Goal: Task Accomplishment & Management: Complete application form

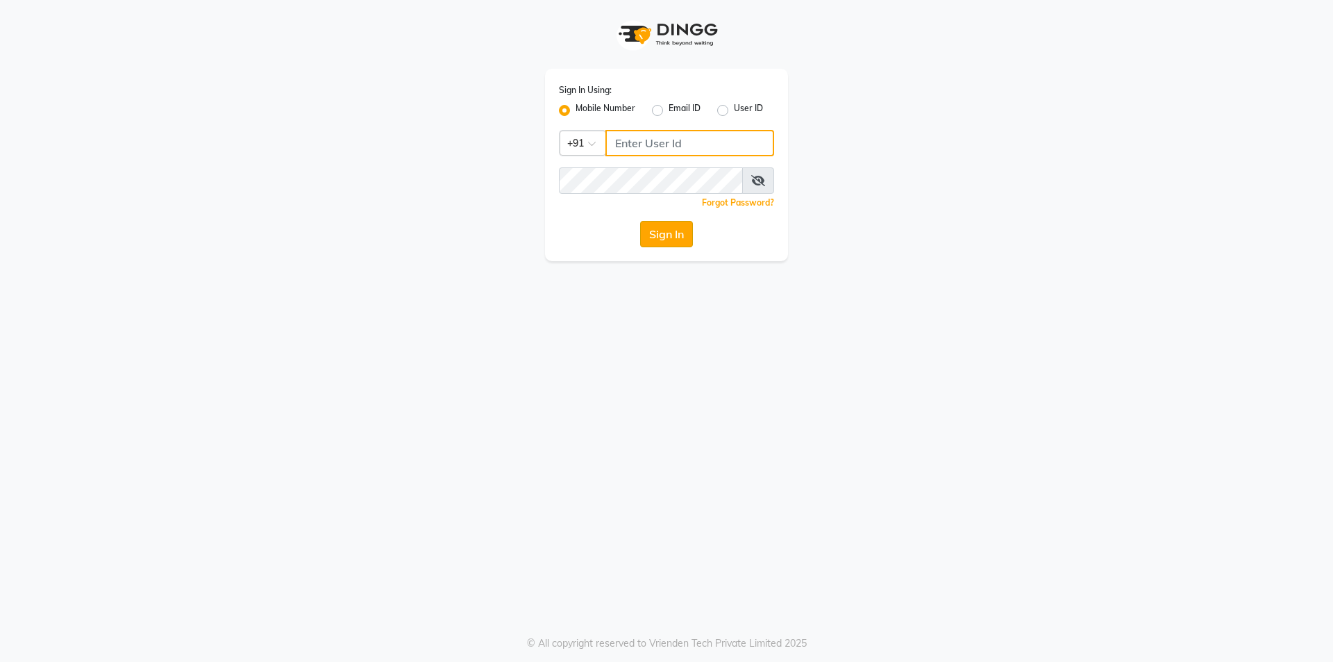
type input "01141520058"
click at [649, 231] on button "Sign In" at bounding box center [666, 234] width 53 height 26
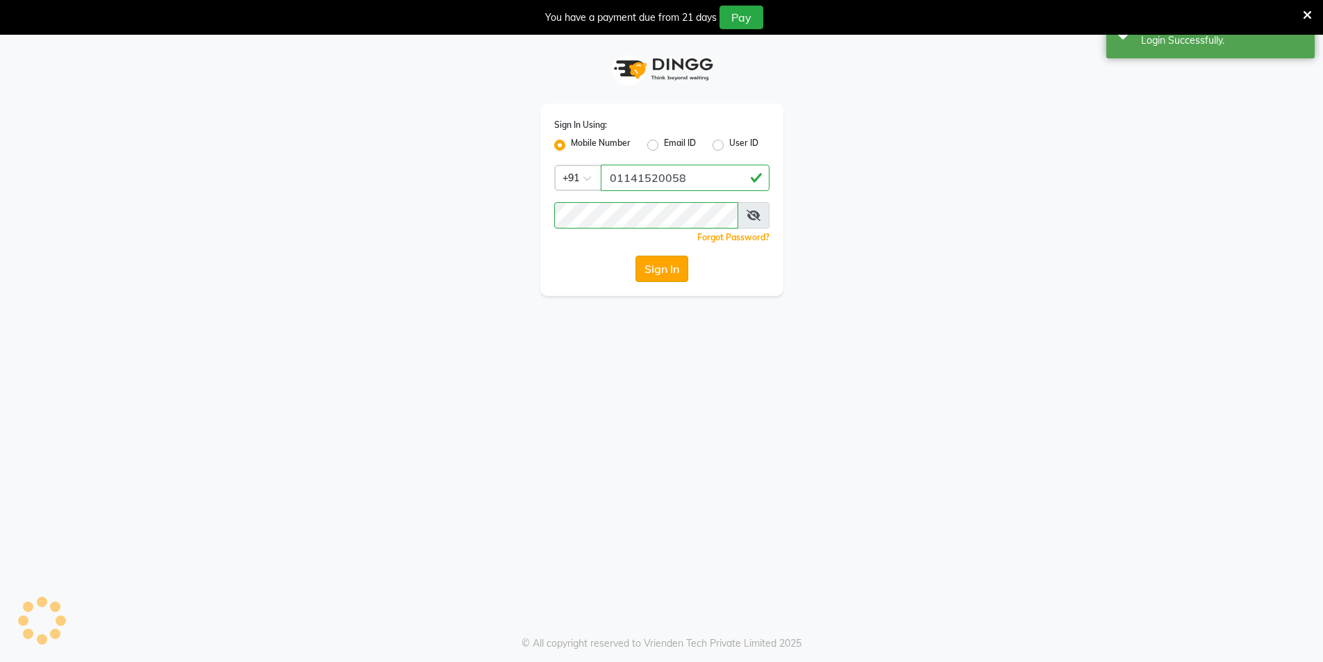
select select "service"
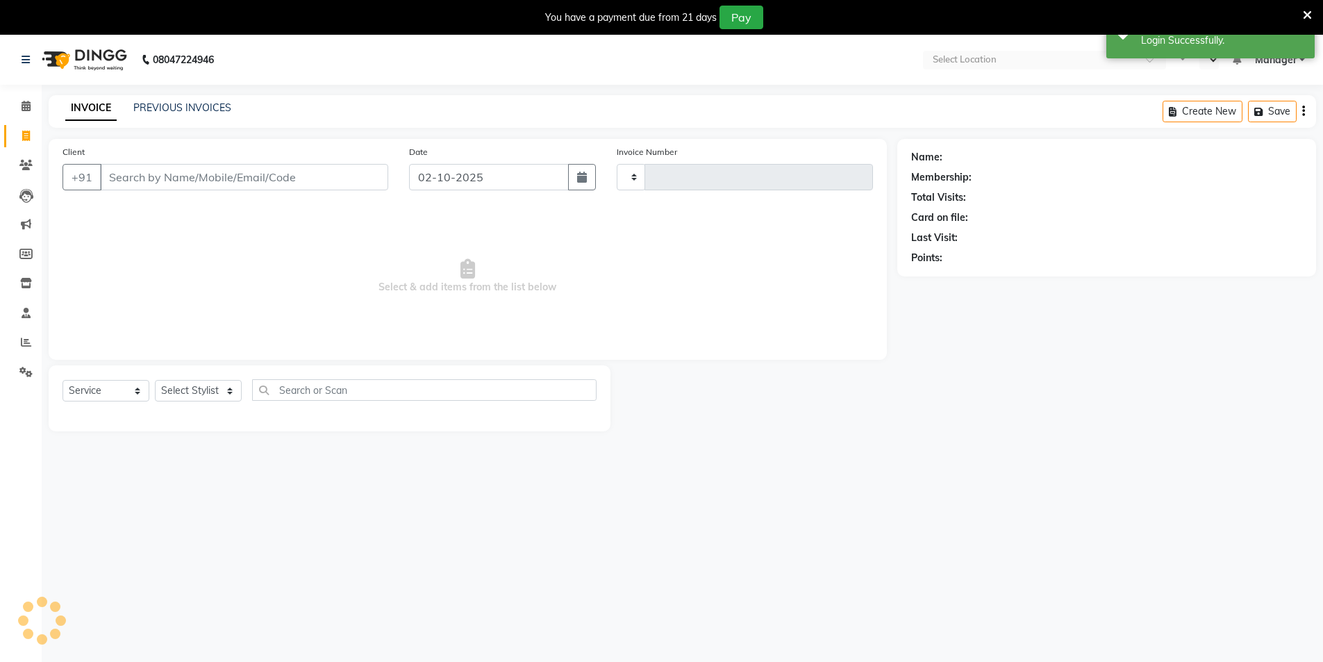
select select "en"
select select "4899"
type input "2012"
click at [33, 133] on span at bounding box center [26, 136] width 24 height 16
select select "service"
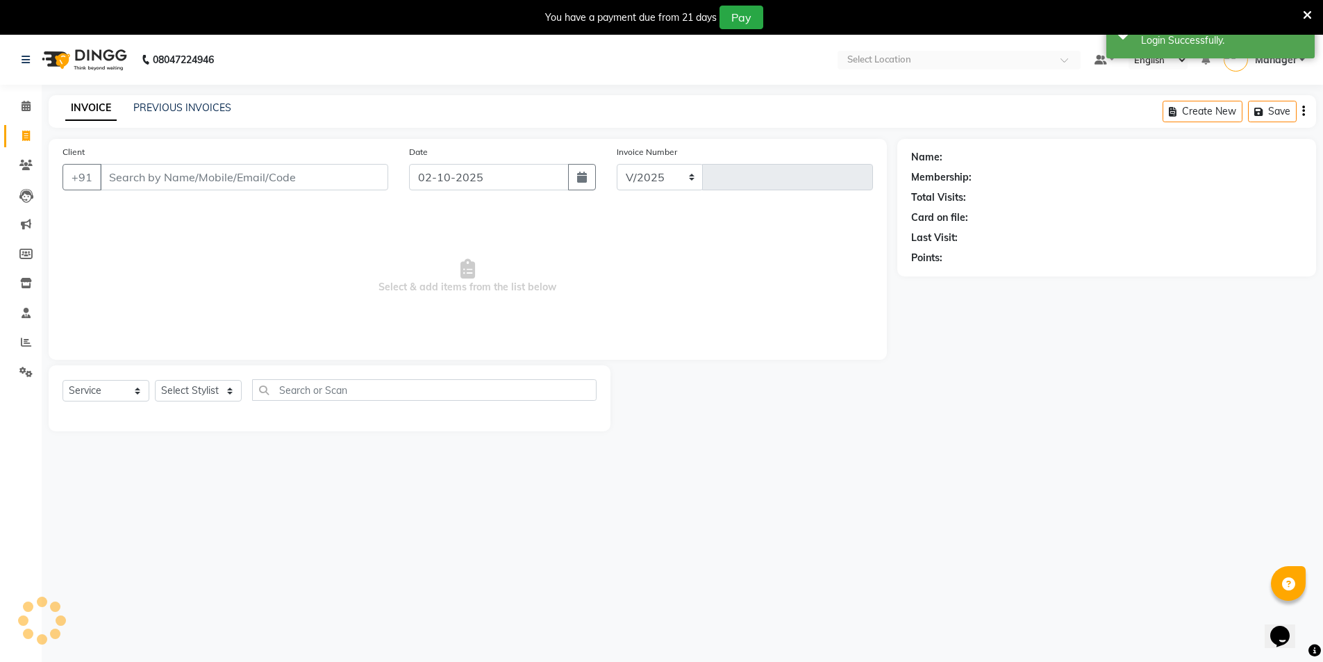
select select "4899"
type input "2012"
click at [200, 395] on select "Select Stylist AMIT [PERSON_NAME] [PERSON_NAME] Manager [PERSON_NAME] KM [PERSO…" at bounding box center [198, 391] width 87 height 22
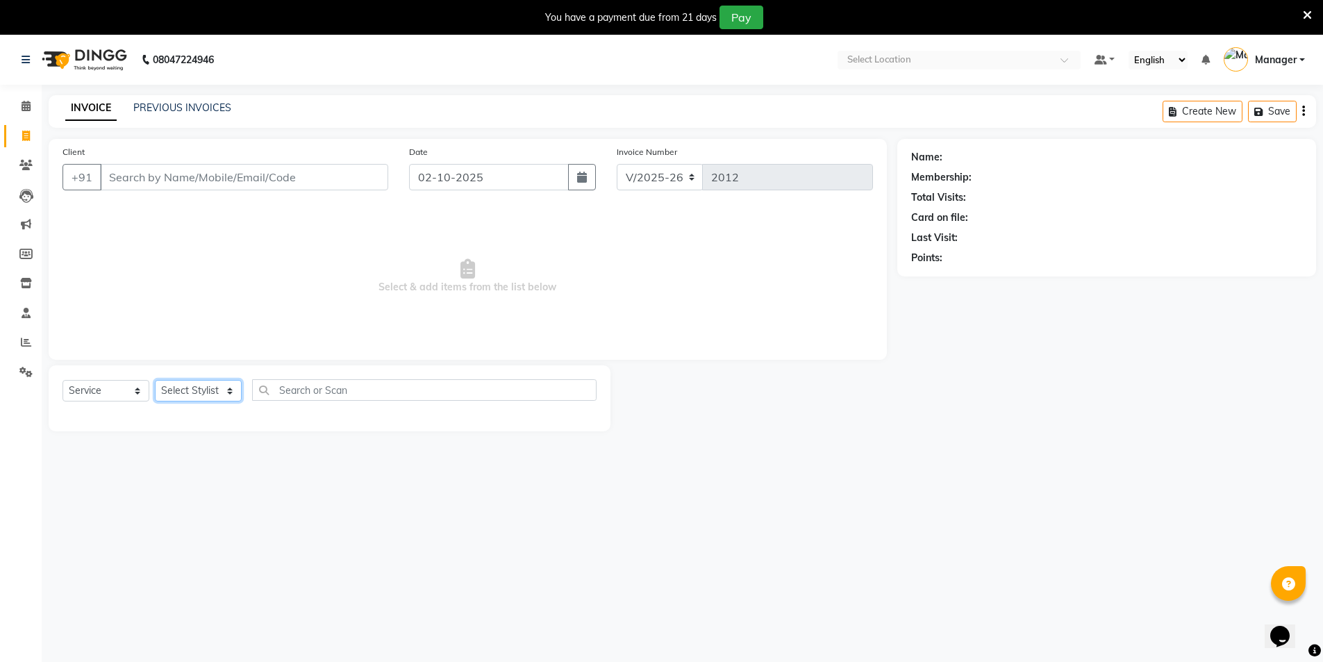
select select "53800"
click at [155, 380] on select "Select Stylist AMIT [PERSON_NAME] [PERSON_NAME] Manager [PERSON_NAME] KM [PERSO…" at bounding box center [198, 391] width 87 height 22
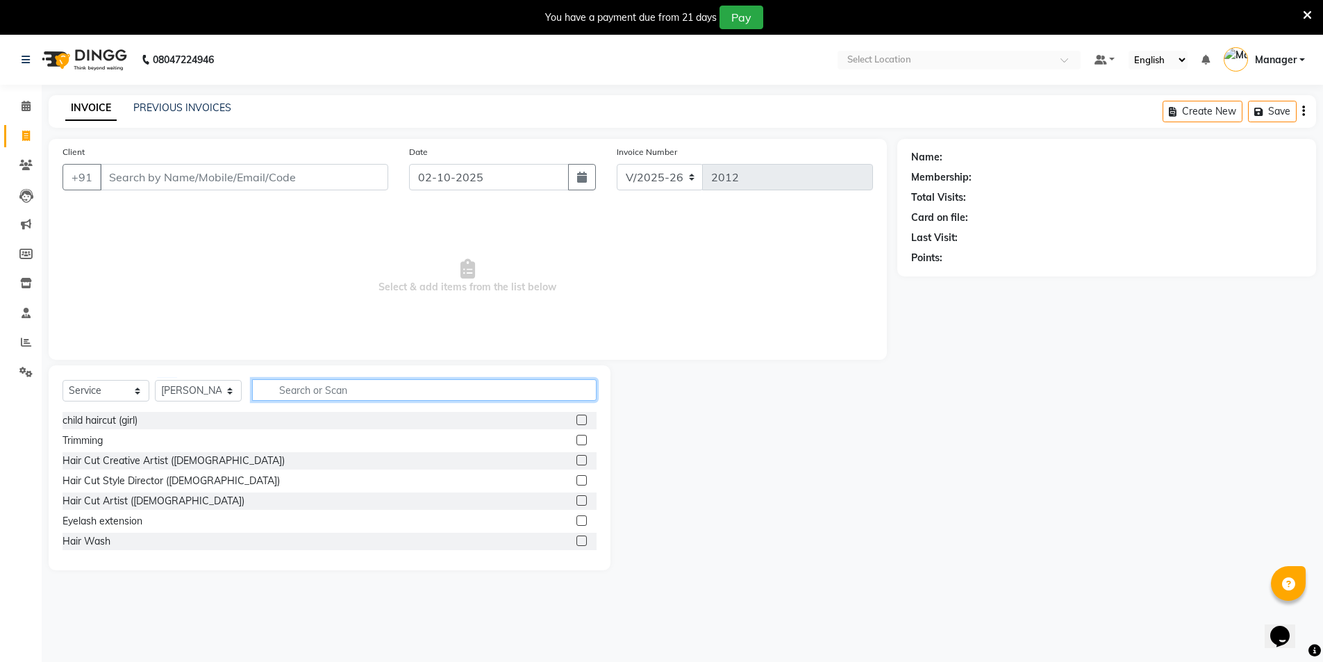
click at [281, 389] on input "text" at bounding box center [424, 390] width 344 height 22
type input "c"
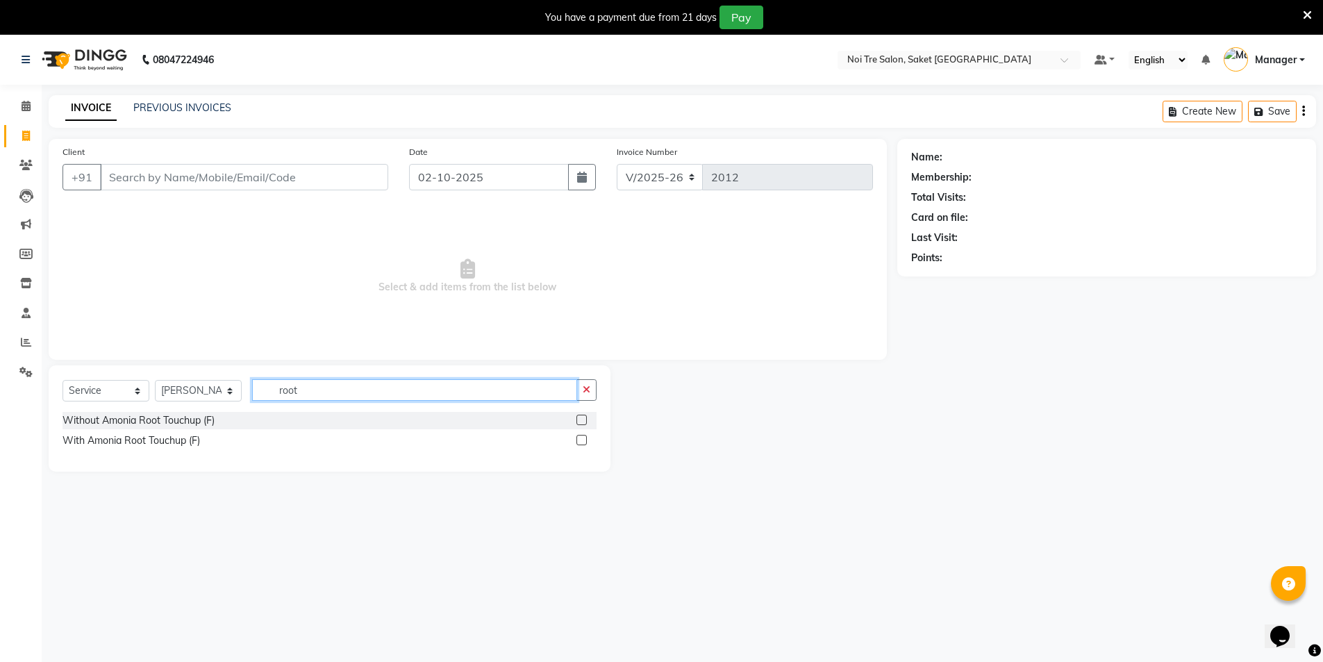
type input "root"
click at [579, 442] on label at bounding box center [581, 440] width 10 height 10
click at [579, 442] on input "checkbox" at bounding box center [580, 440] width 9 height 9
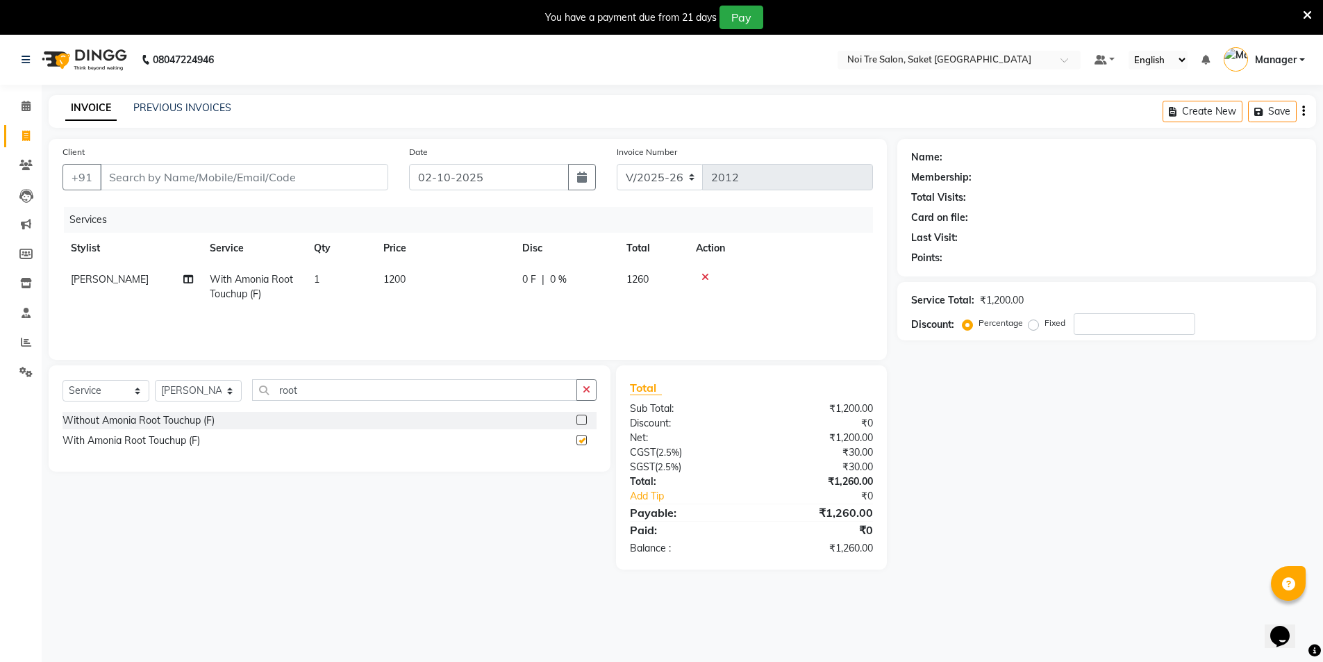
checkbox input "false"
click at [183, 392] on select "Select Stylist AMIT [PERSON_NAME] [PERSON_NAME] Manager [PERSON_NAME] KM [PERSO…" at bounding box center [198, 391] width 87 height 22
select select "53770"
click at [155, 380] on select "Select Stylist AMIT [PERSON_NAME] [PERSON_NAME] Manager [PERSON_NAME] KM [PERSO…" at bounding box center [198, 391] width 87 height 22
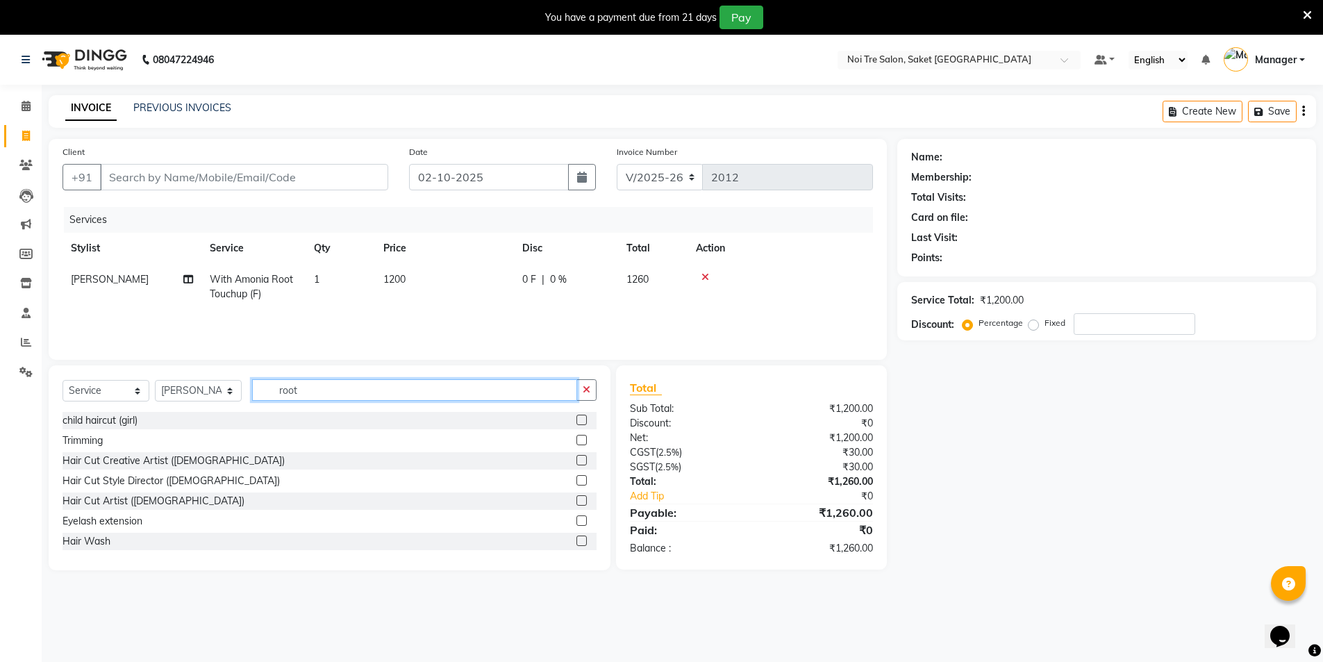
click at [322, 389] on input "root" at bounding box center [414, 390] width 325 height 22
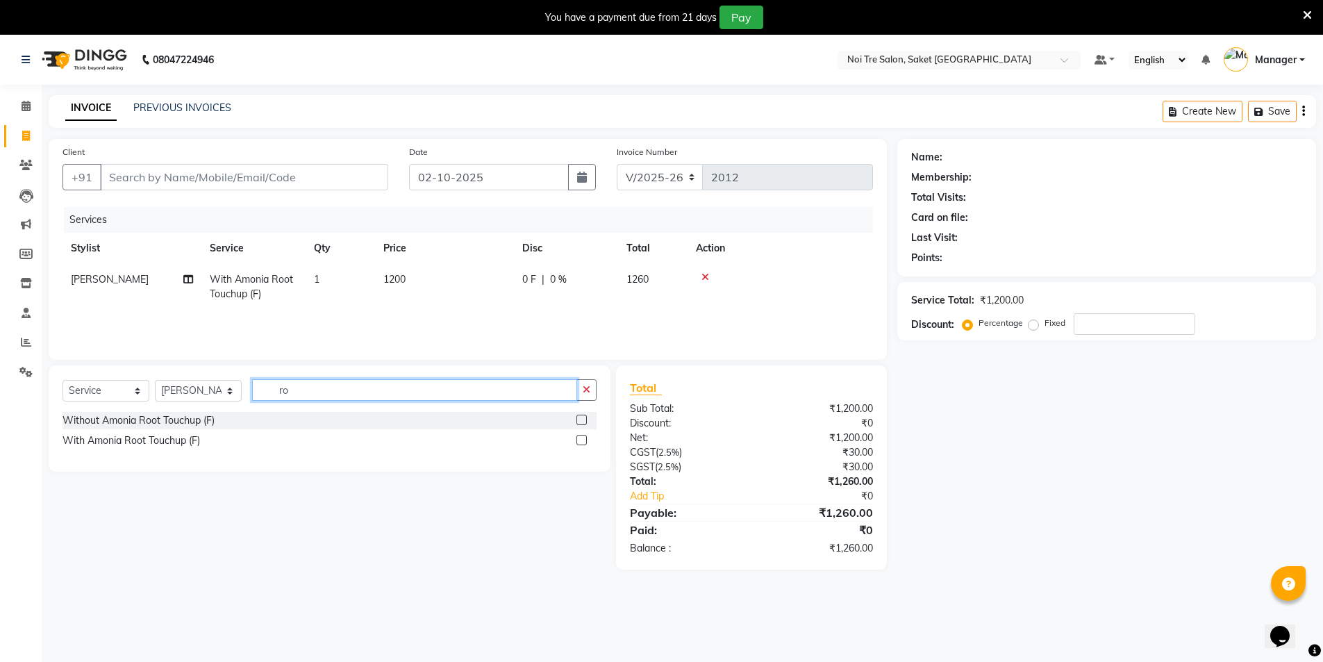
type input "r"
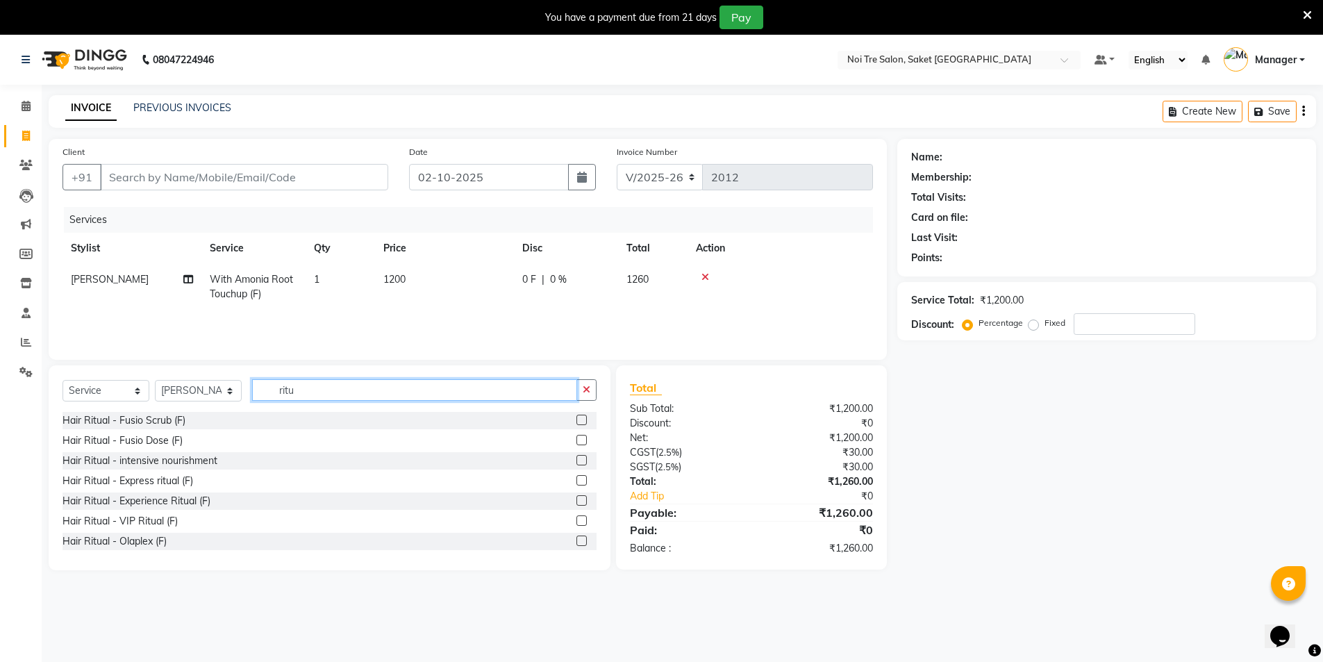
type input "ritu"
click at [576, 460] on label at bounding box center [581, 460] width 10 height 10
click at [576, 460] on input "checkbox" at bounding box center [580, 460] width 9 height 9
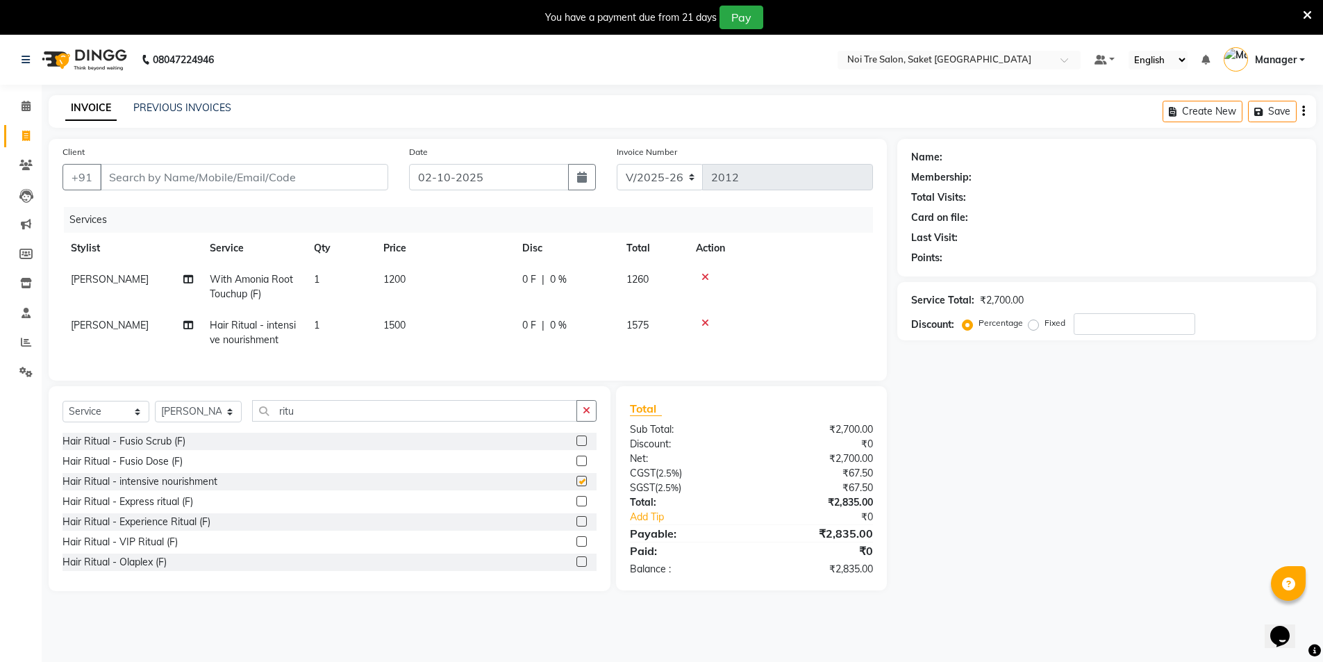
checkbox input "false"
click at [703, 278] on icon at bounding box center [705, 277] width 8 height 10
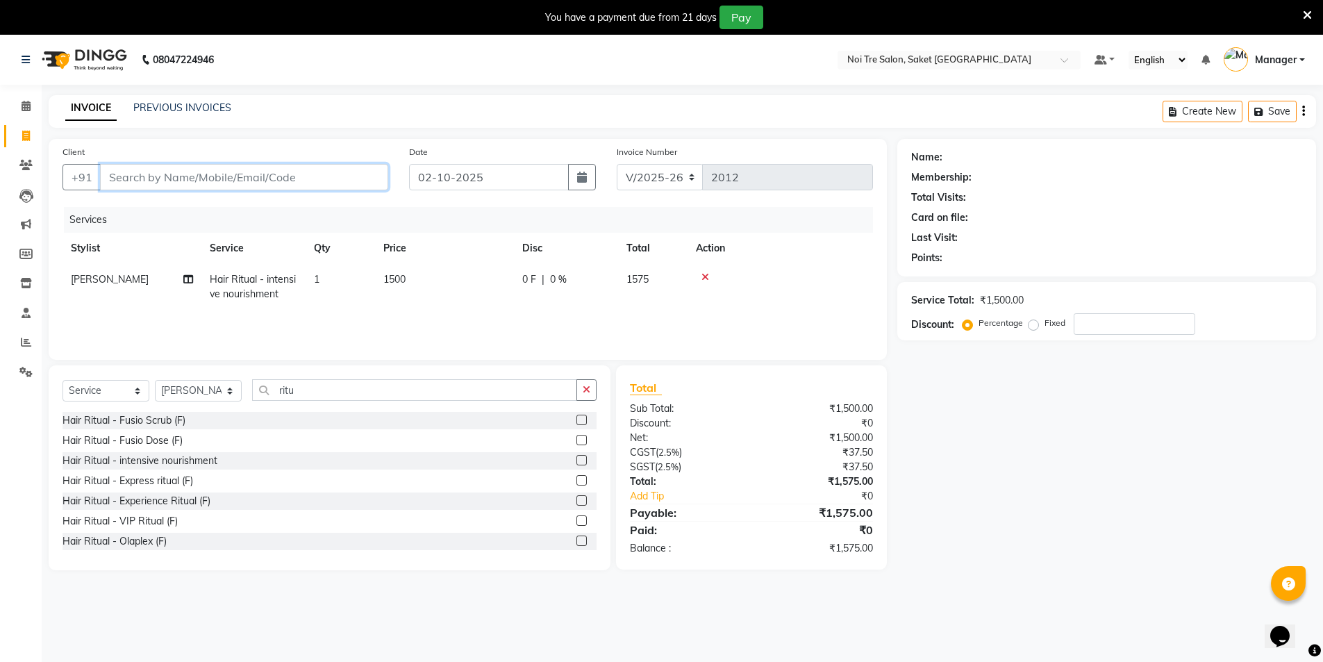
click at [240, 180] on input "Client" at bounding box center [244, 177] width 288 height 26
click at [125, 176] on input "Client" at bounding box center [244, 177] width 288 height 26
type input "g"
type input "0"
type input "g"
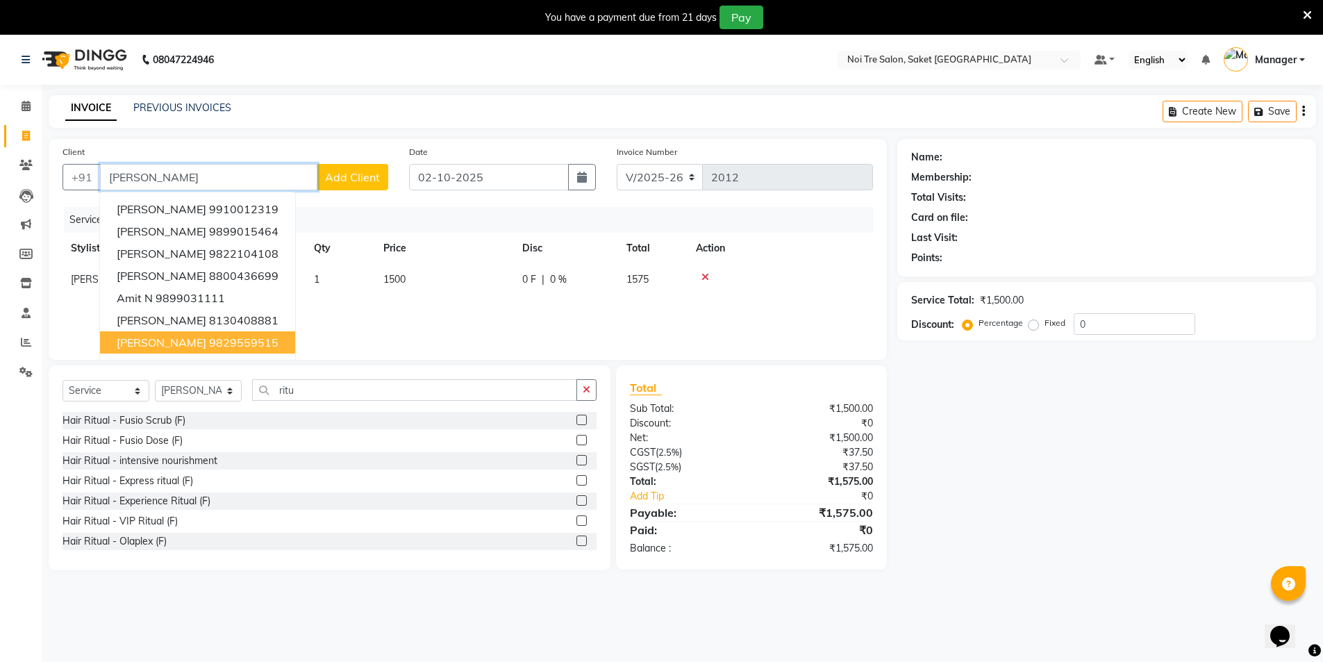
click at [144, 341] on button "AMIT 9829559515" at bounding box center [197, 342] width 195 height 22
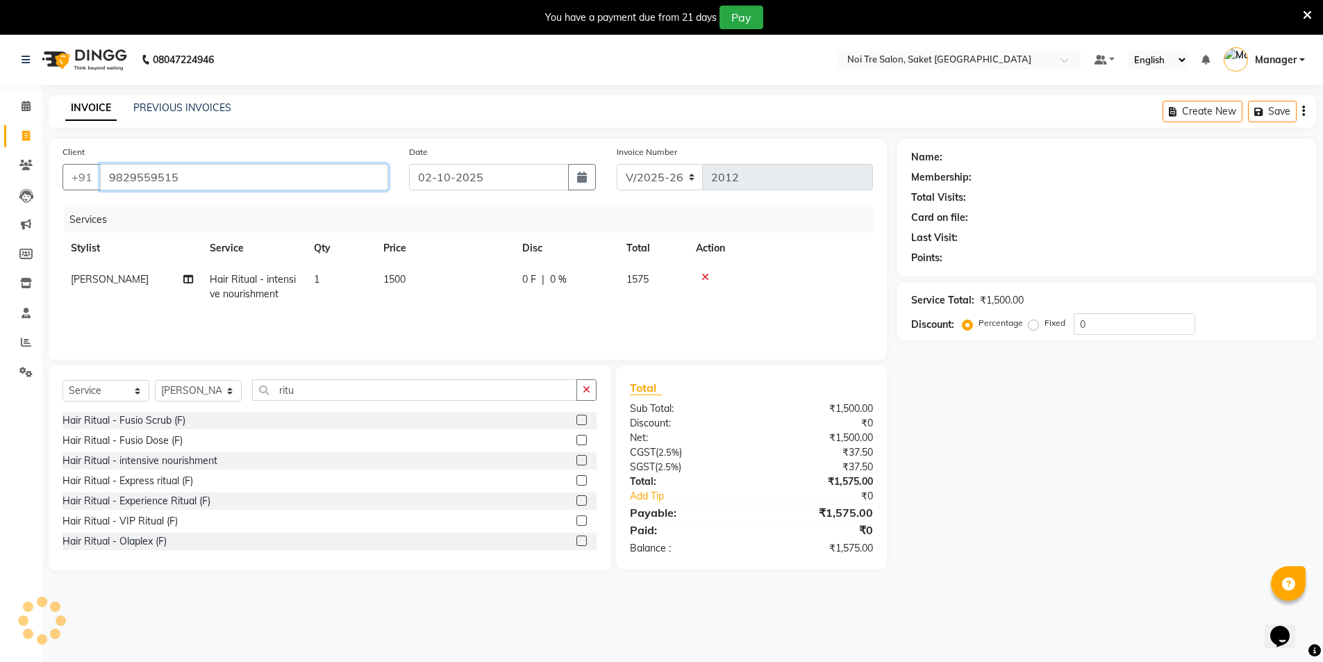
type input "9829559515"
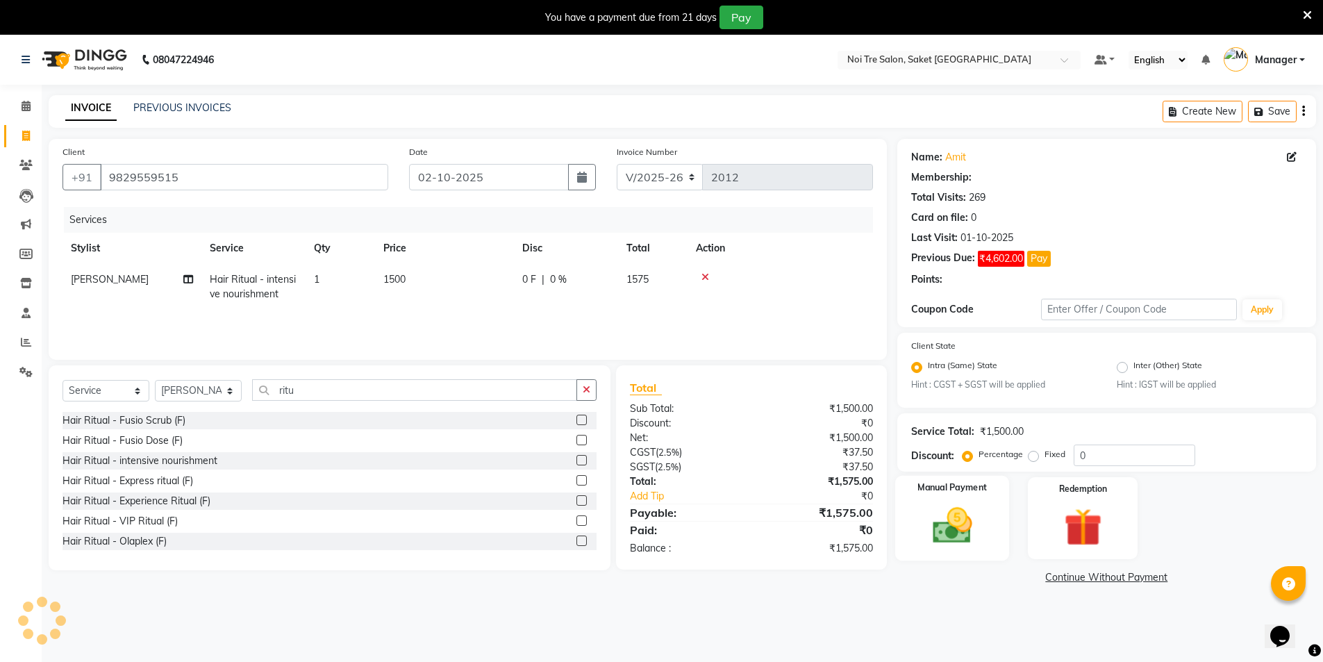
select select "1: Object"
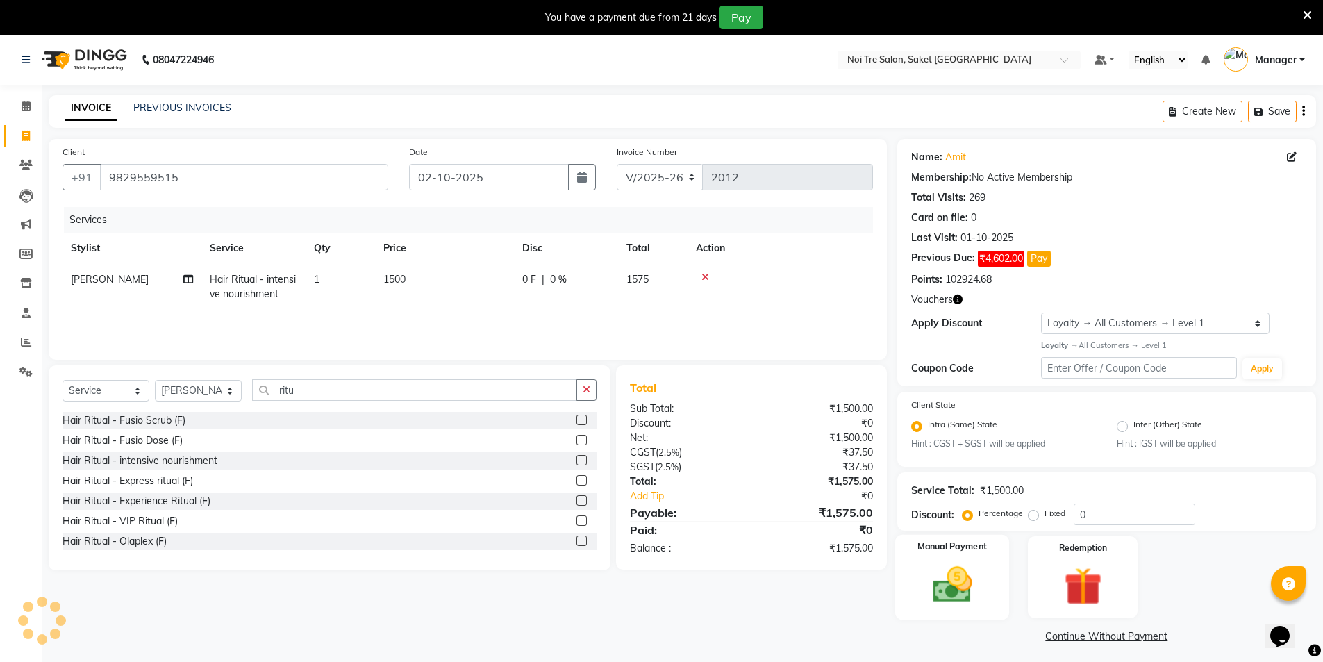
click at [962, 568] on img at bounding box center [952, 584] width 64 height 45
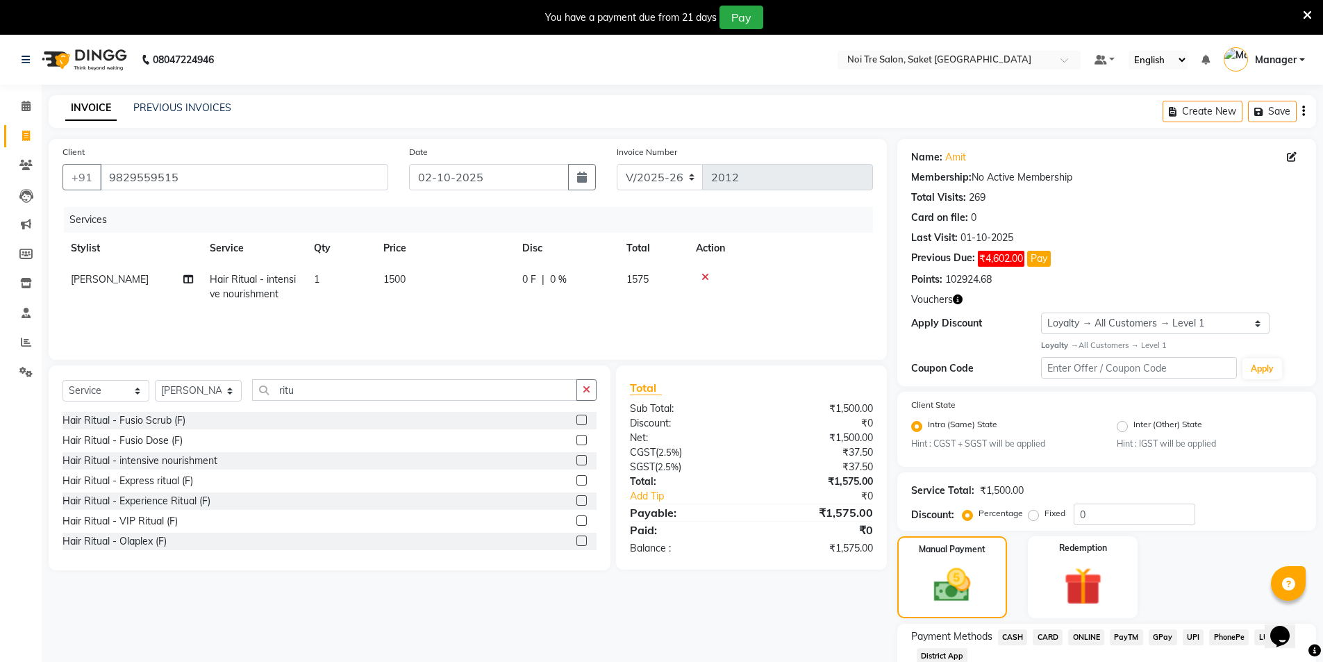
click at [1008, 633] on span "CASH" at bounding box center [1013, 637] width 30 height 16
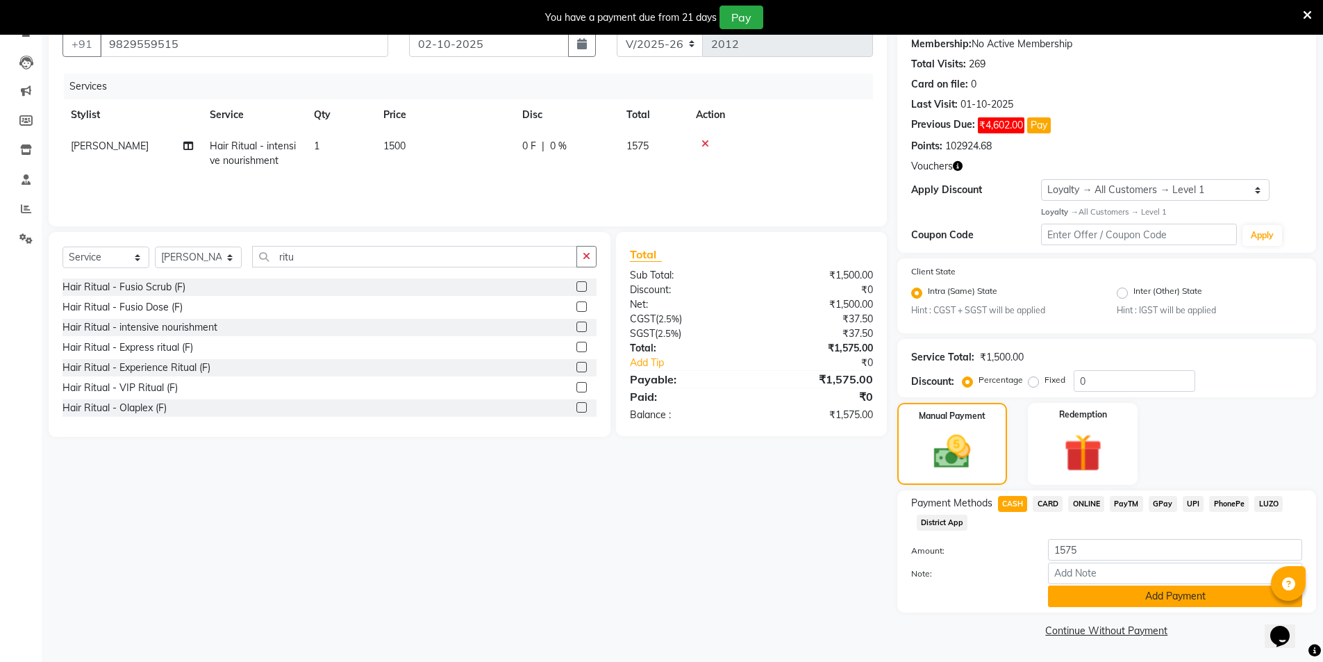
click at [1191, 596] on button "Add Payment" at bounding box center [1175, 596] width 254 height 22
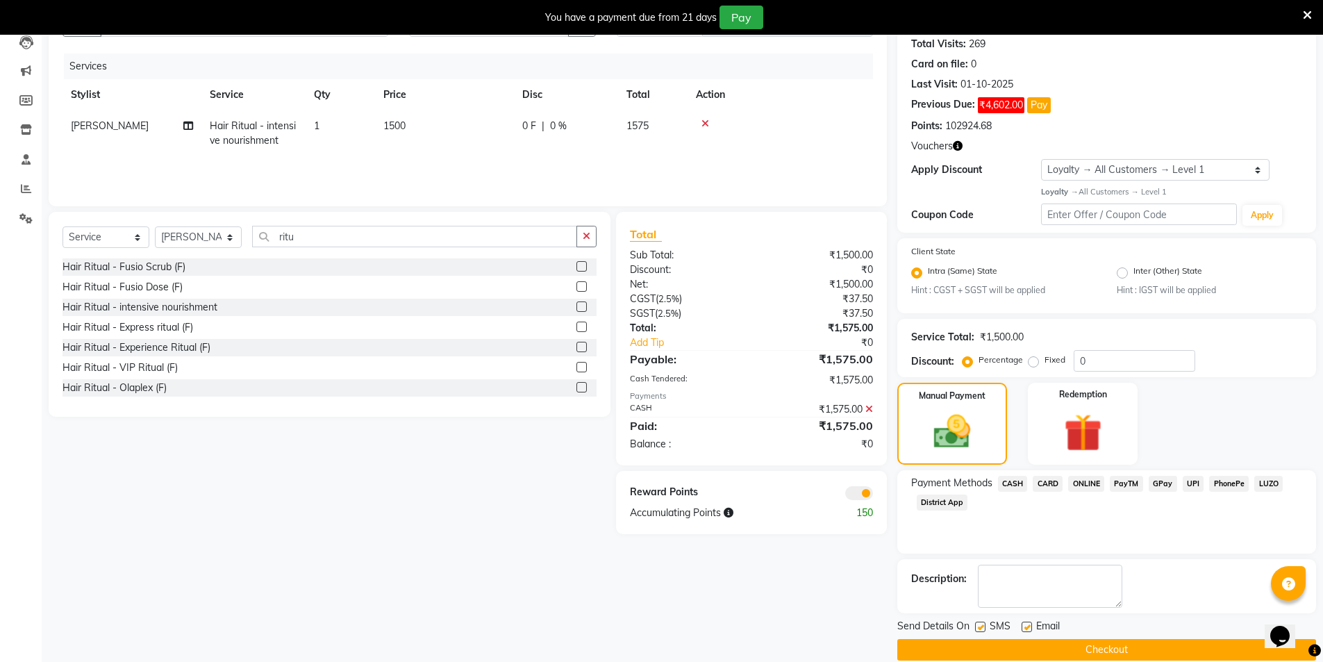
scroll to position [173, 0]
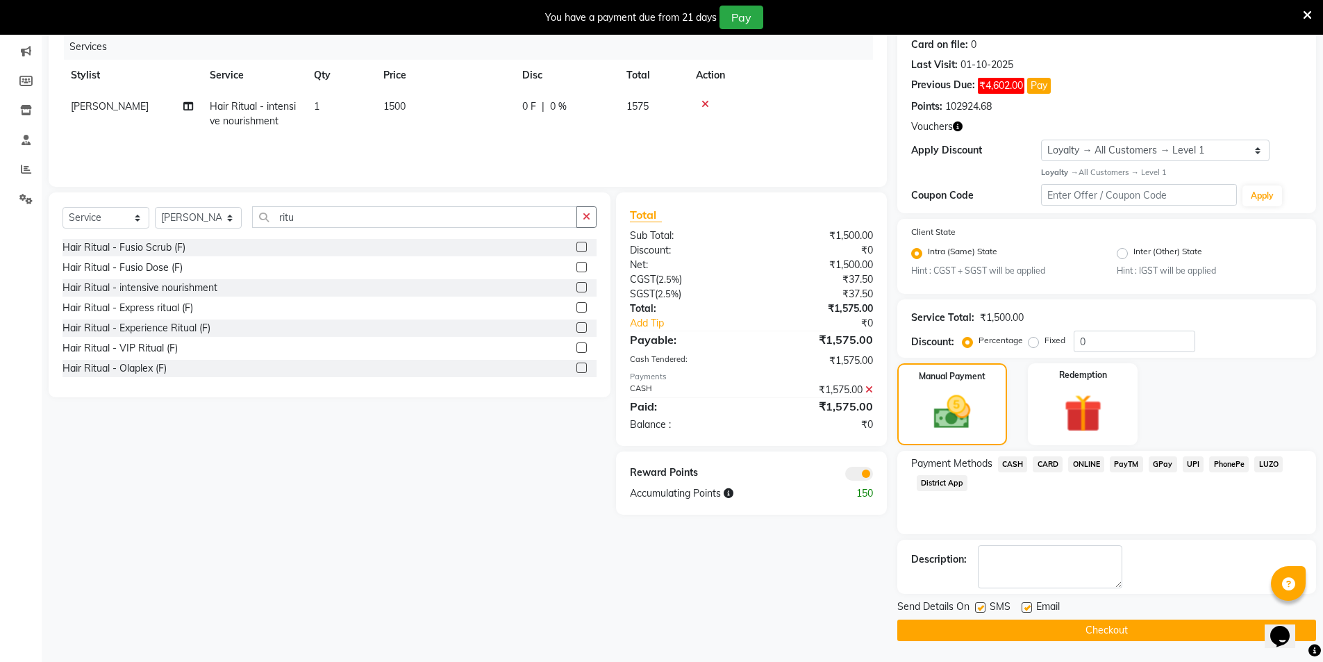
click at [1117, 636] on button "Checkout" at bounding box center [1106, 630] width 419 height 22
